Goal: Transaction & Acquisition: Purchase product/service

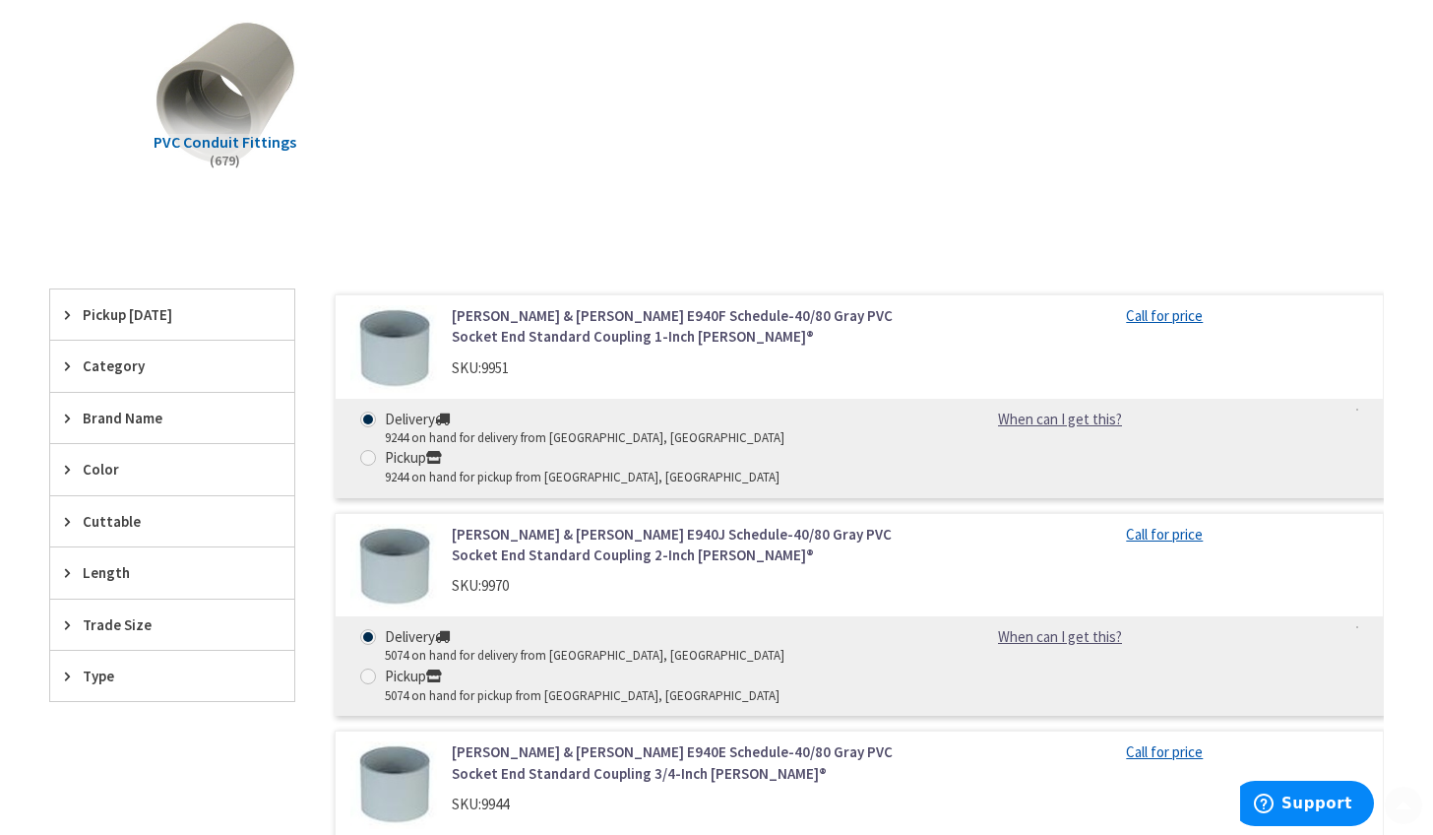
scroll to position [371, 0]
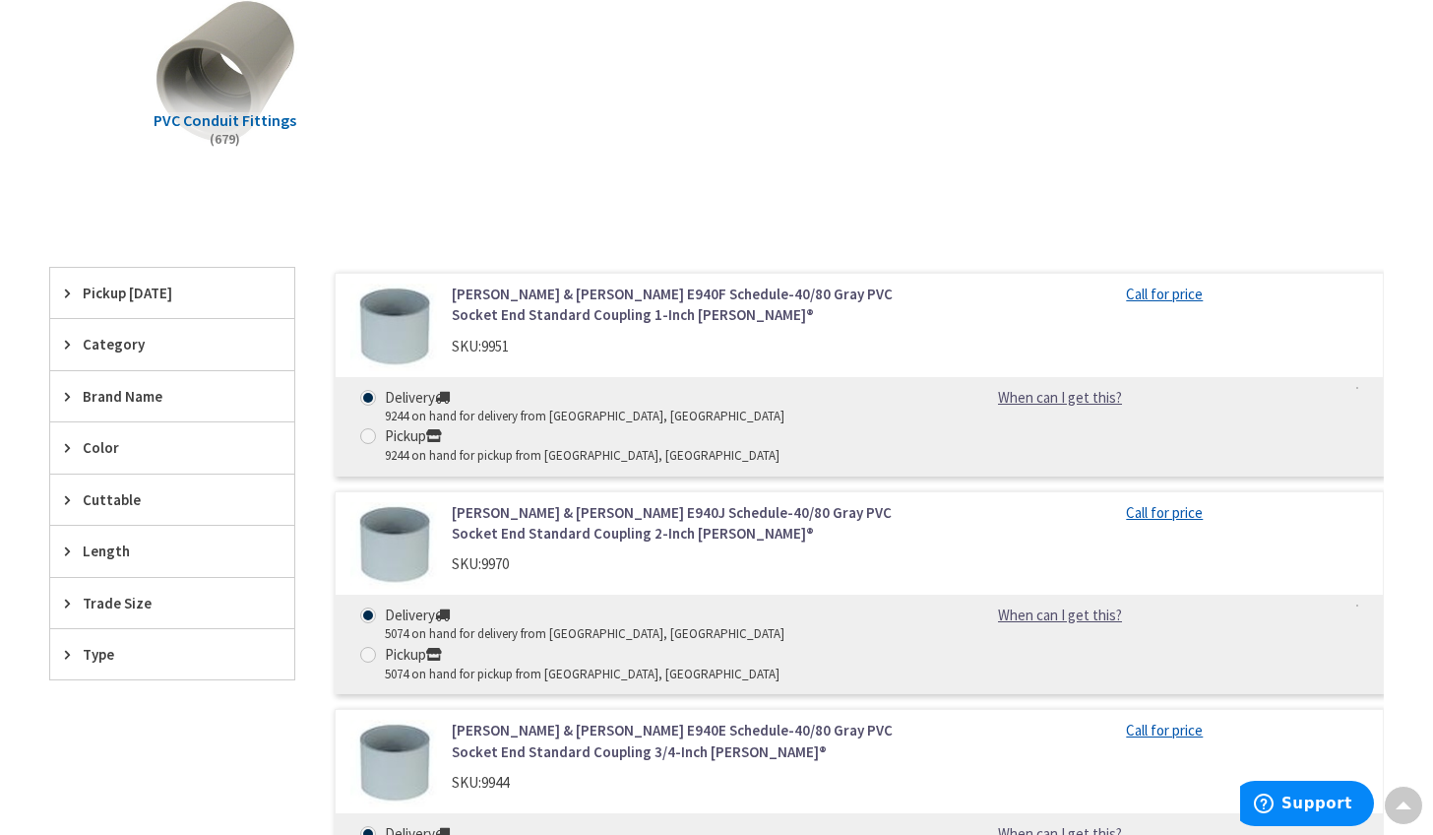
click at [179, 595] on span "Trade Size" at bounding box center [163, 603] width 160 height 21
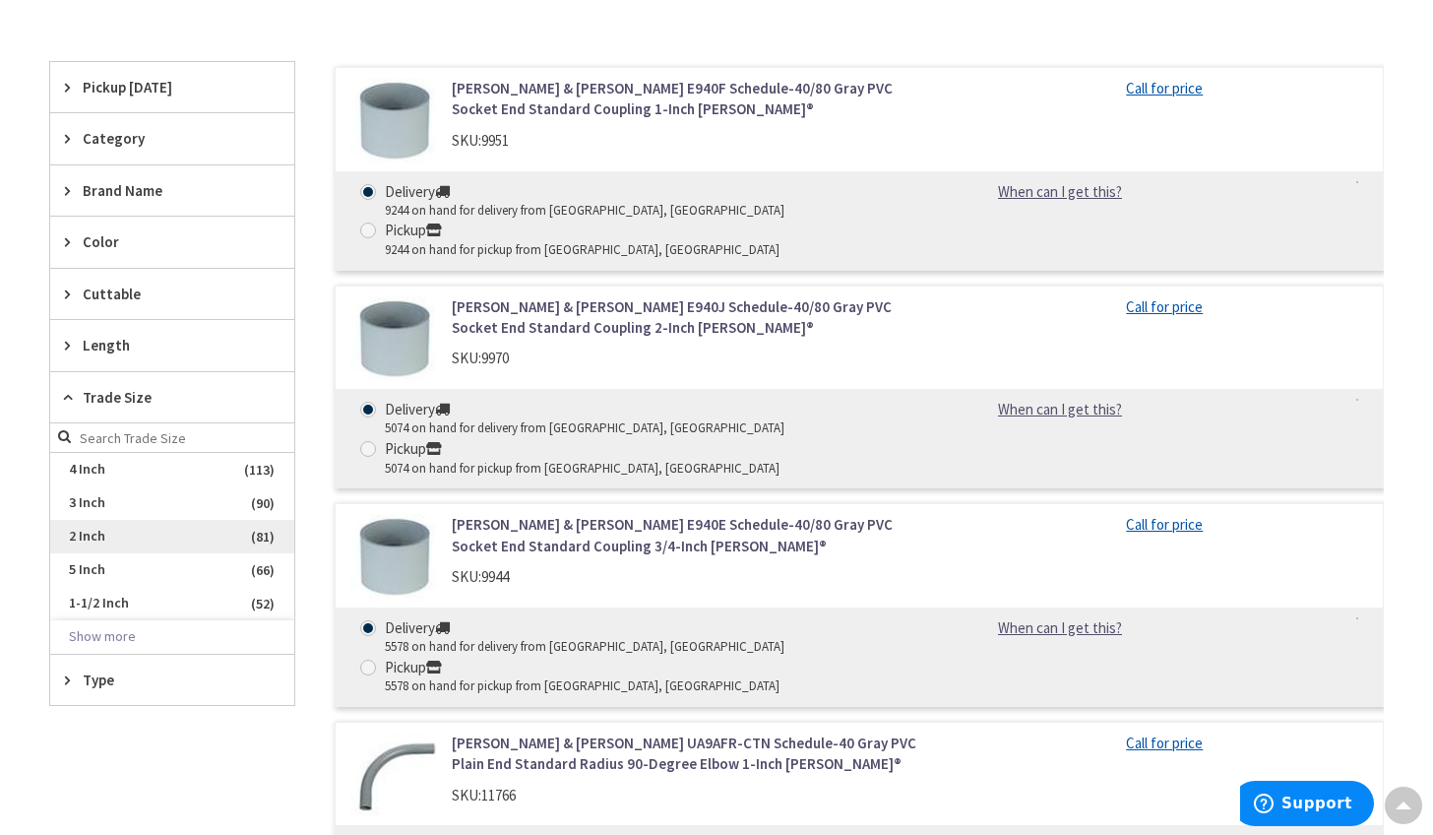
scroll to position [601, 0]
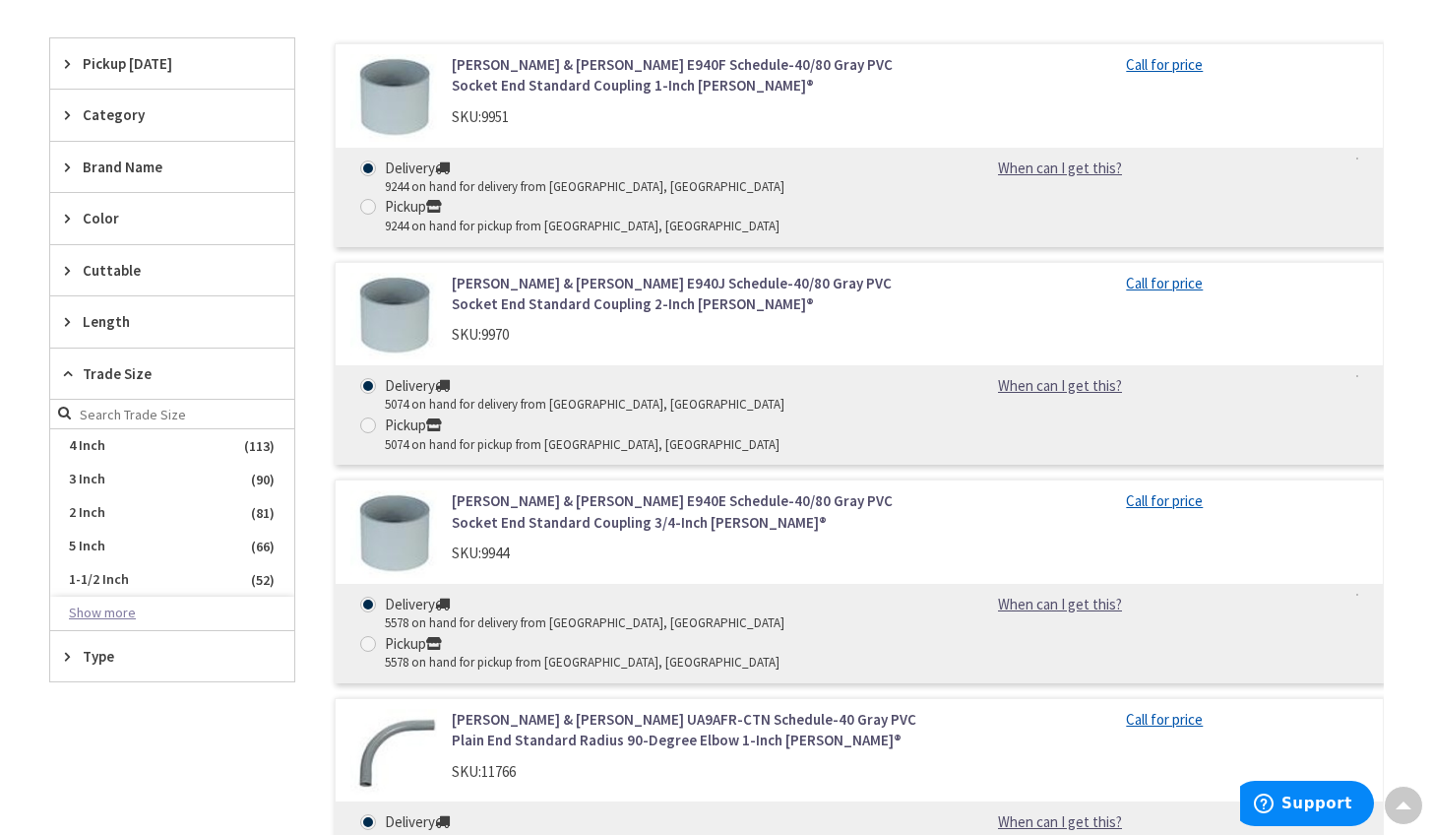
click at [105, 609] on button "Show more" at bounding box center [172, 613] width 244 height 33
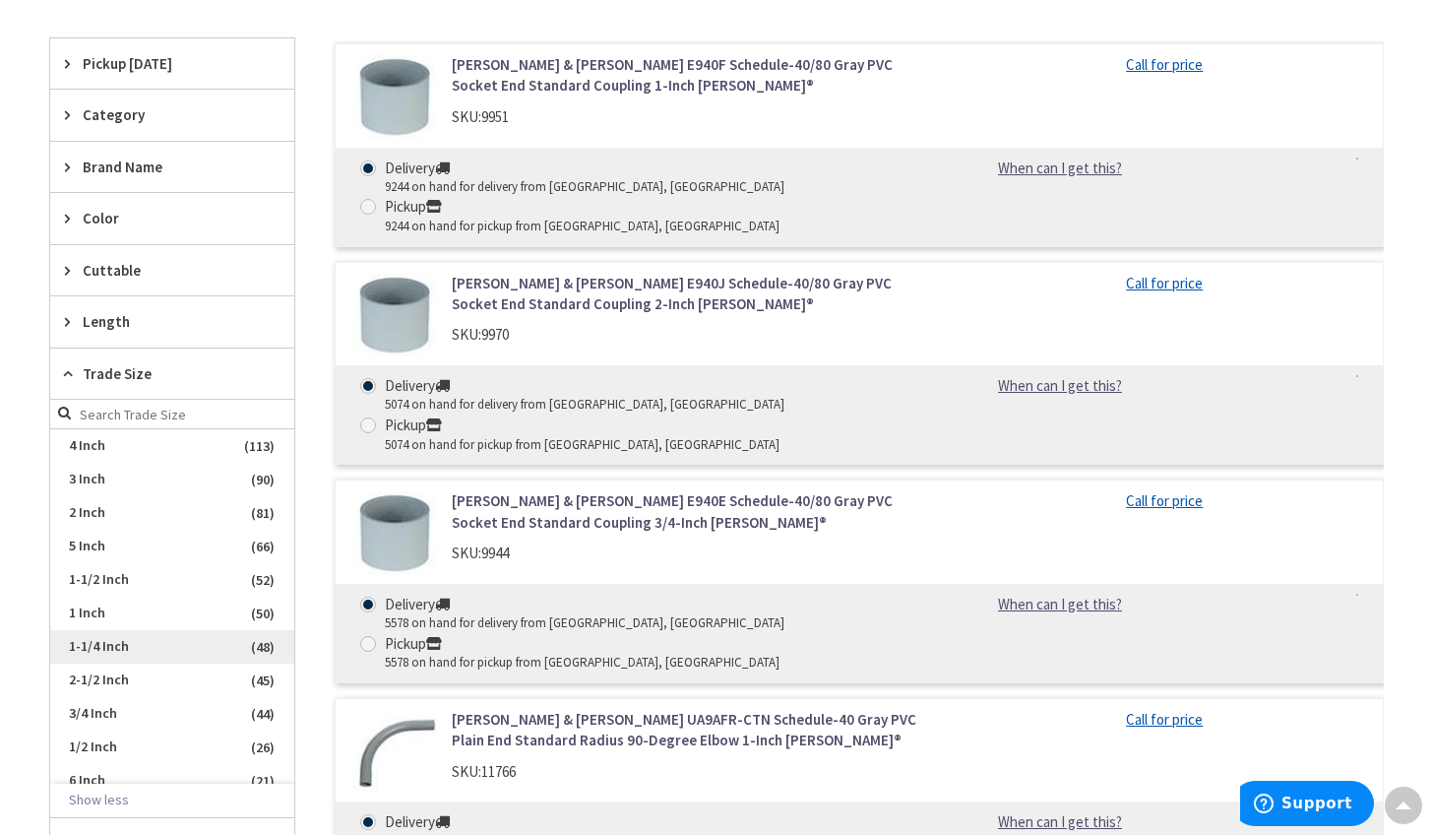
click at [107, 638] on span "1-1/4 Inch" at bounding box center [172, 646] width 244 height 33
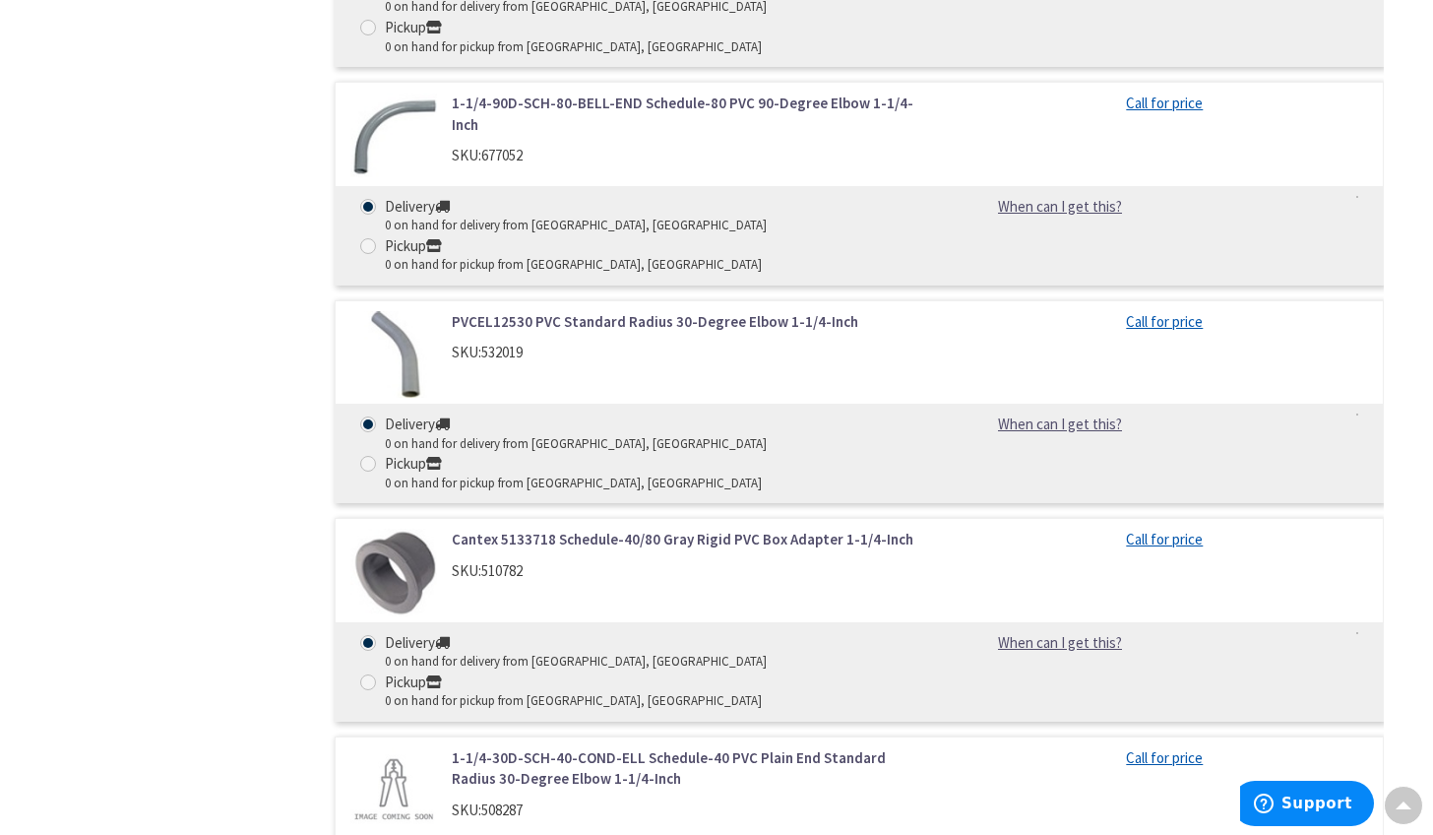
scroll to position [4725, 0]
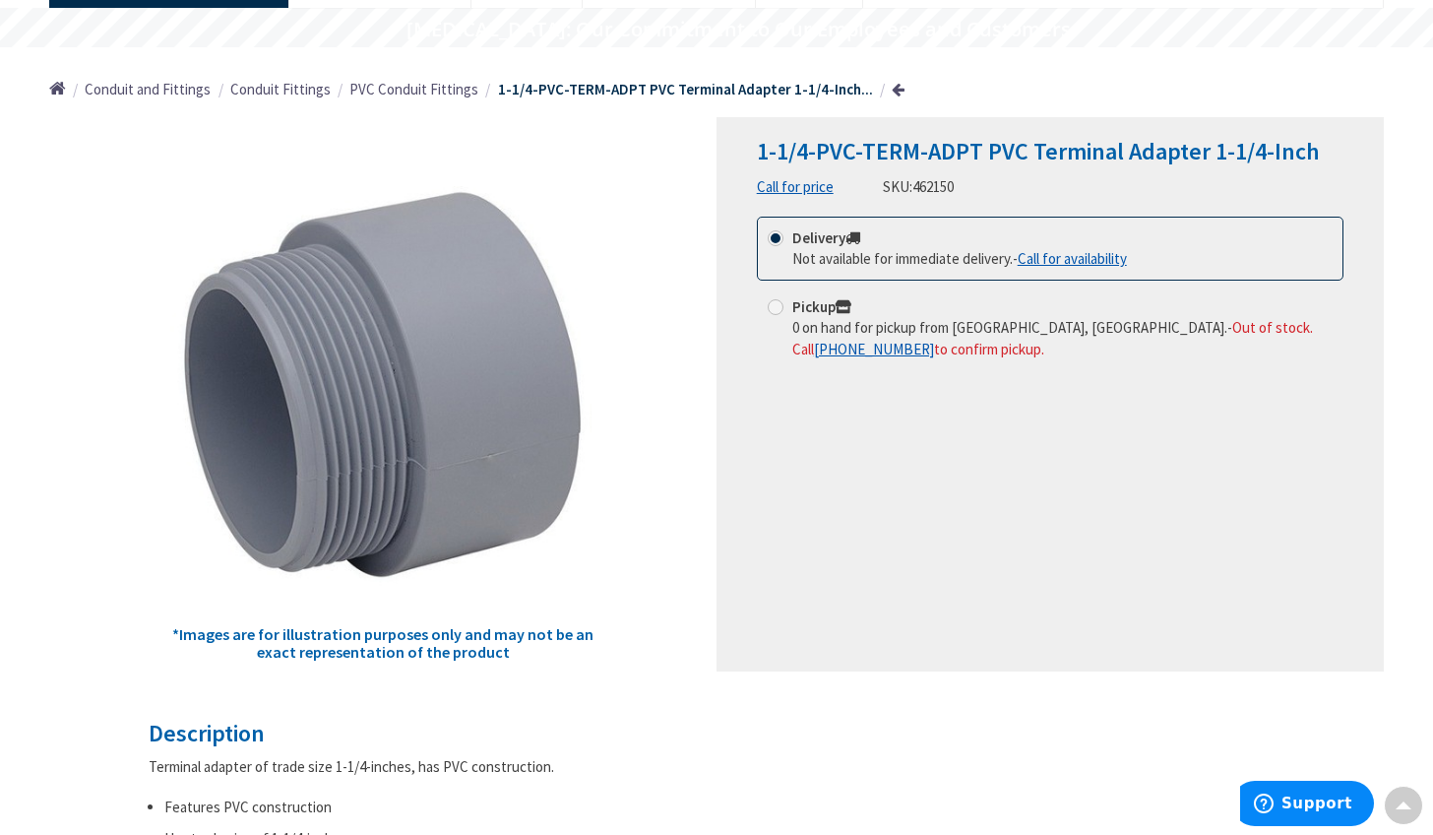
scroll to position [164, 0]
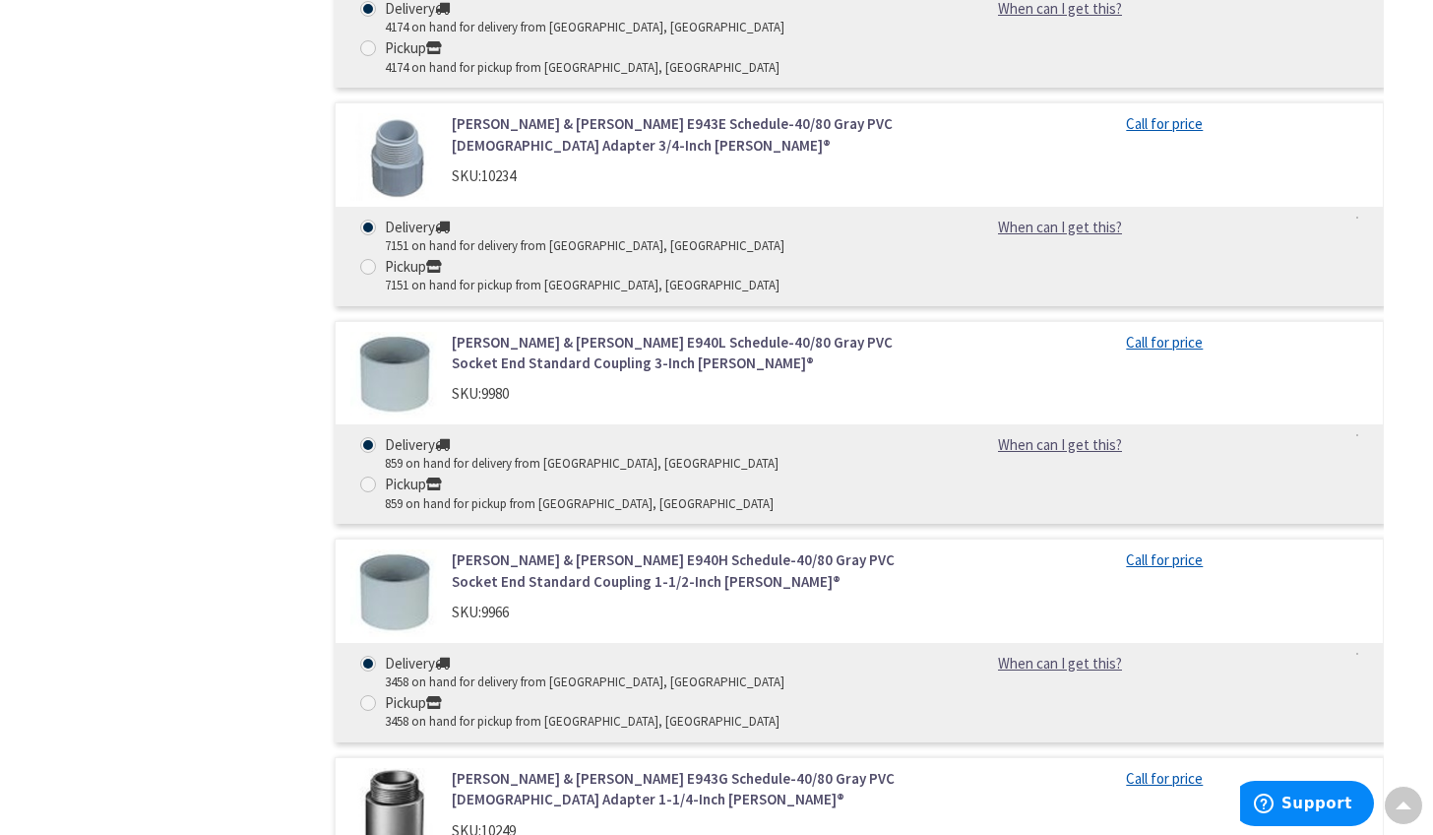
scroll to position [2963, 0]
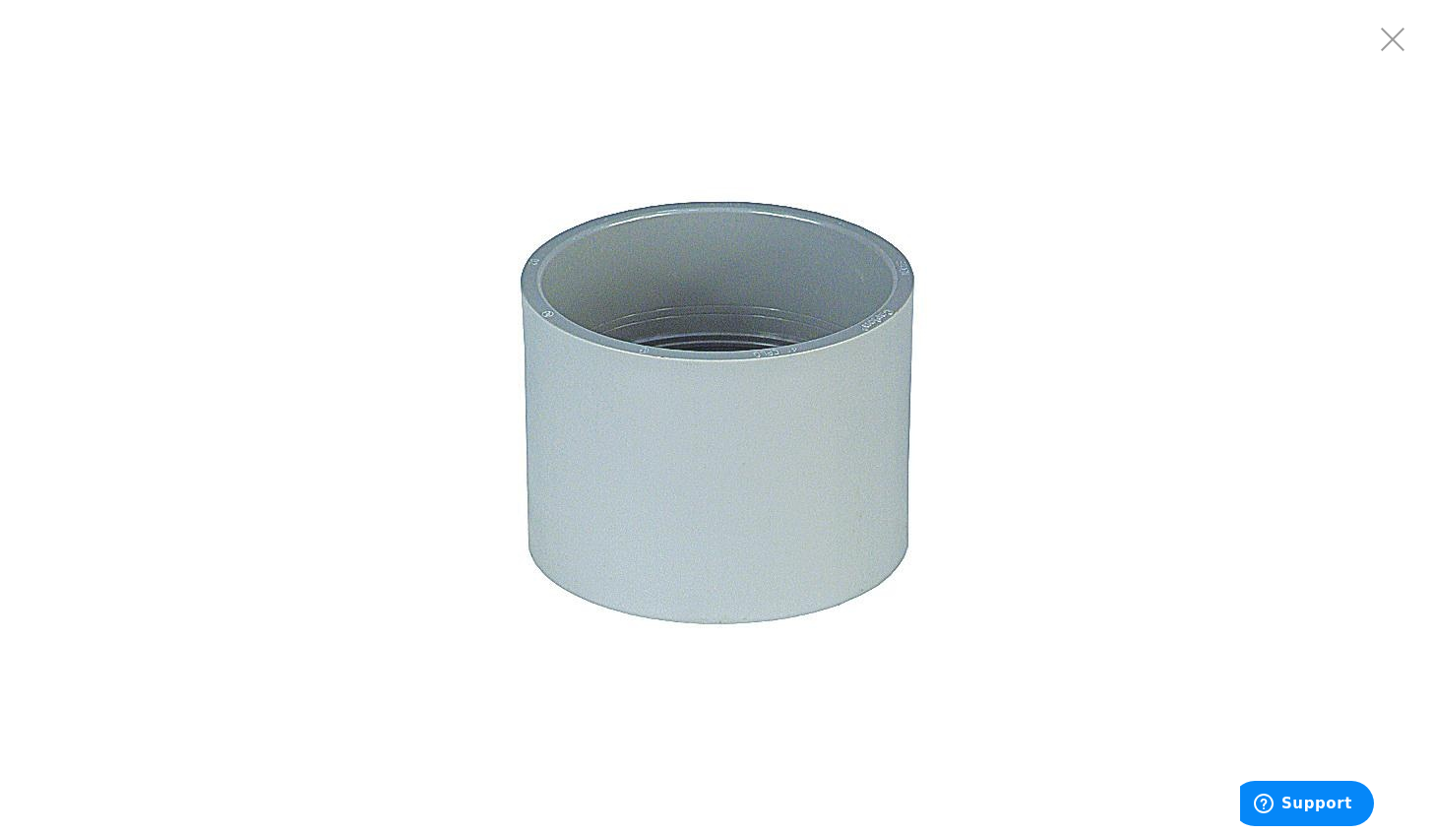
click at [342, 245] on div at bounding box center [716, 417] width 1433 height 835
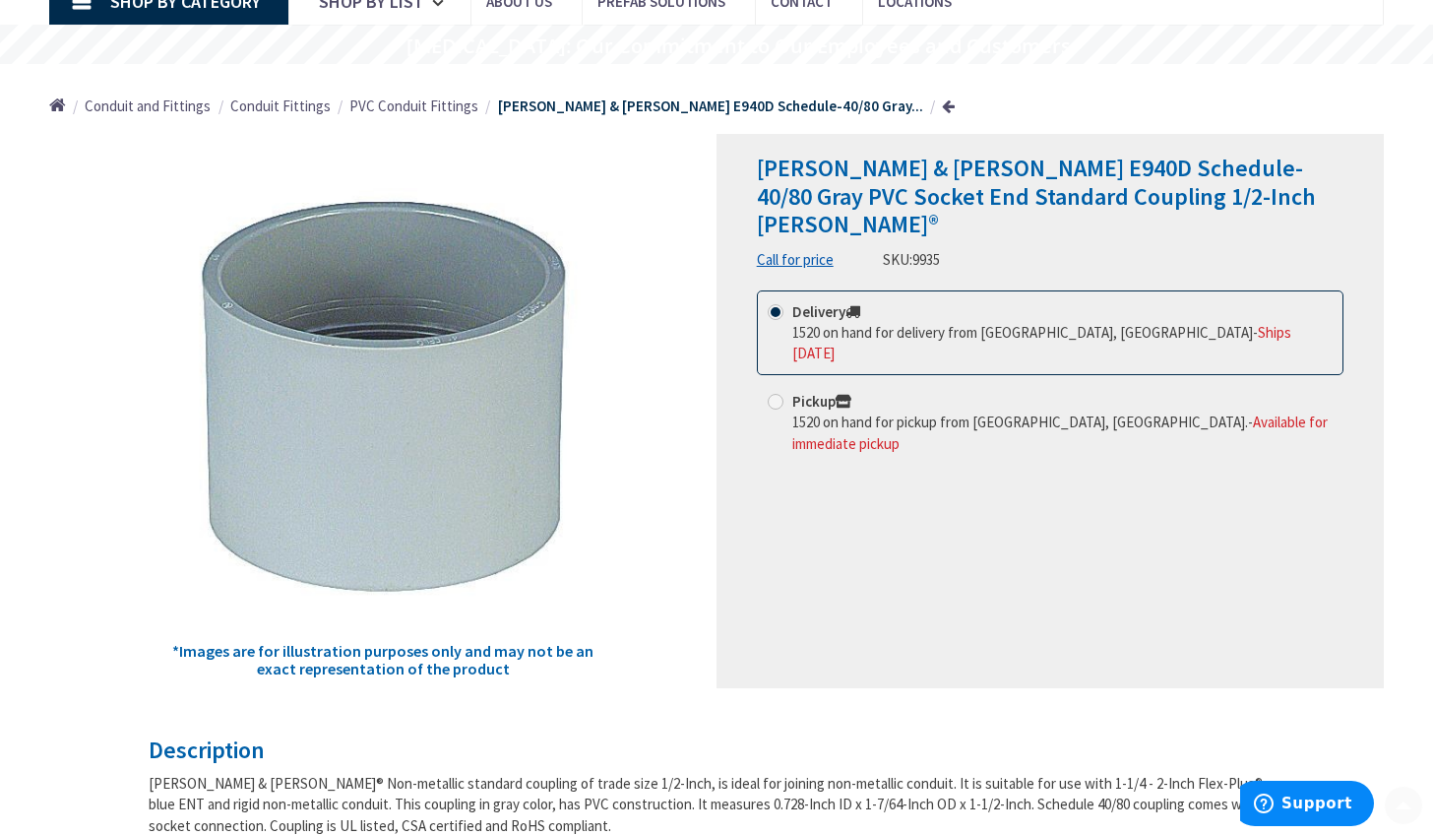
scroll to position [165, 0]
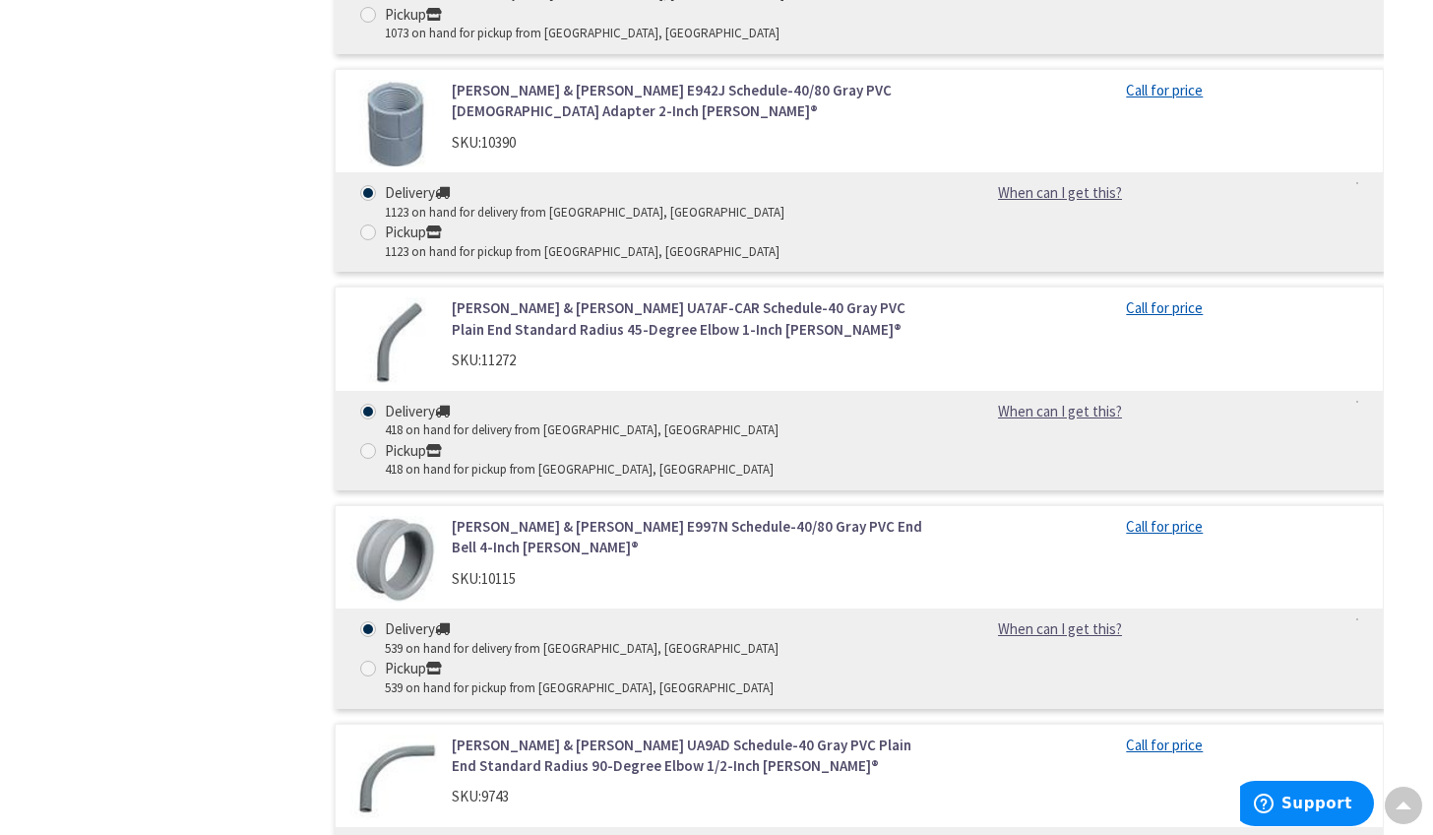
scroll to position [6907, 0]
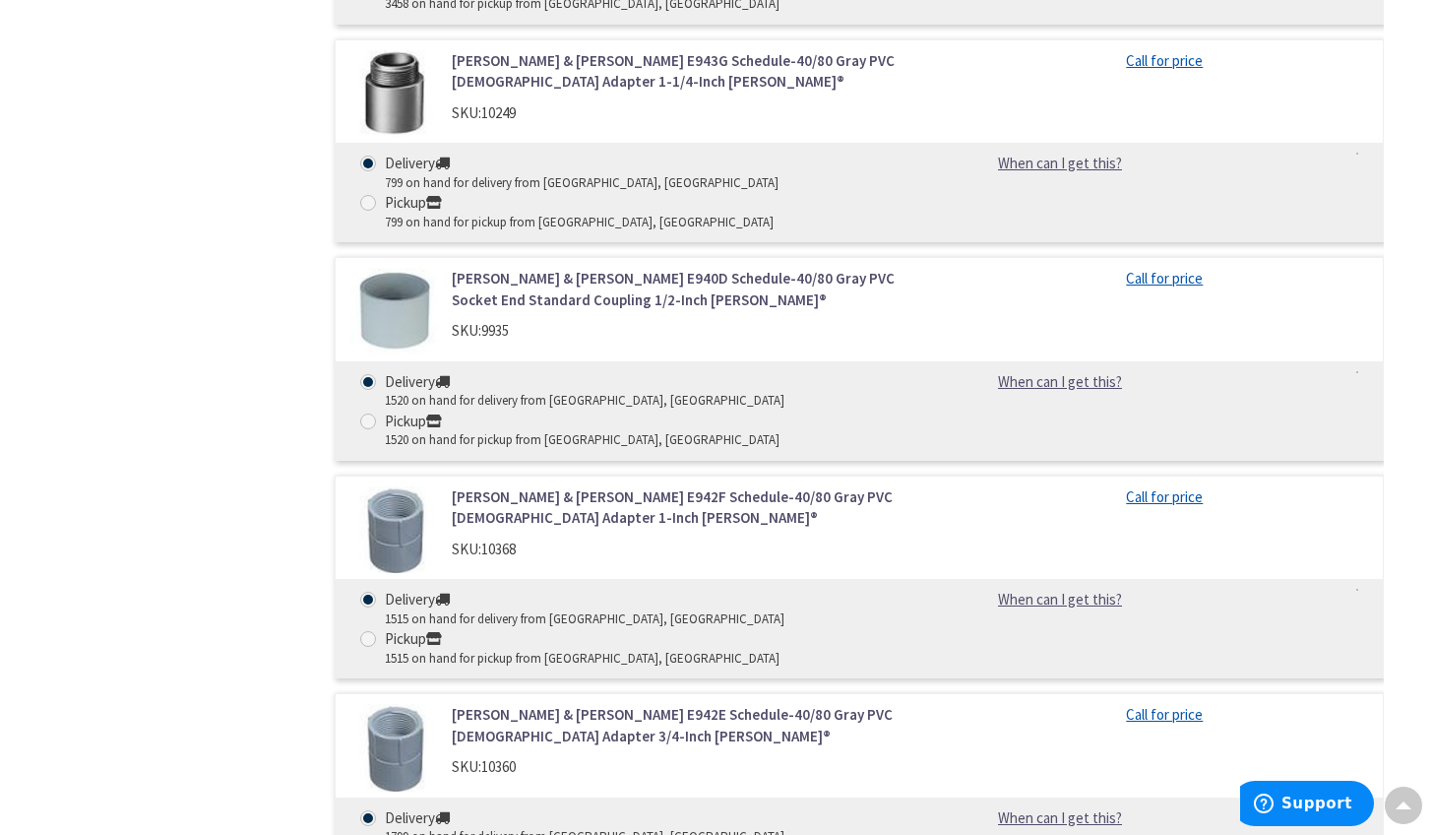
scroll to position [3650, 0]
